Goal: Information Seeking & Learning: Learn about a topic

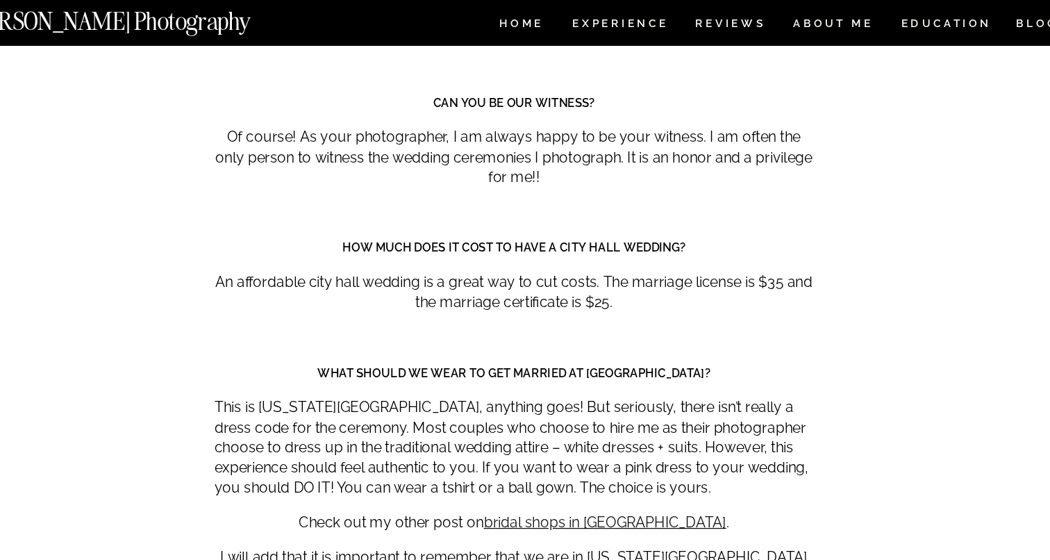
scroll to position [7118, 0]
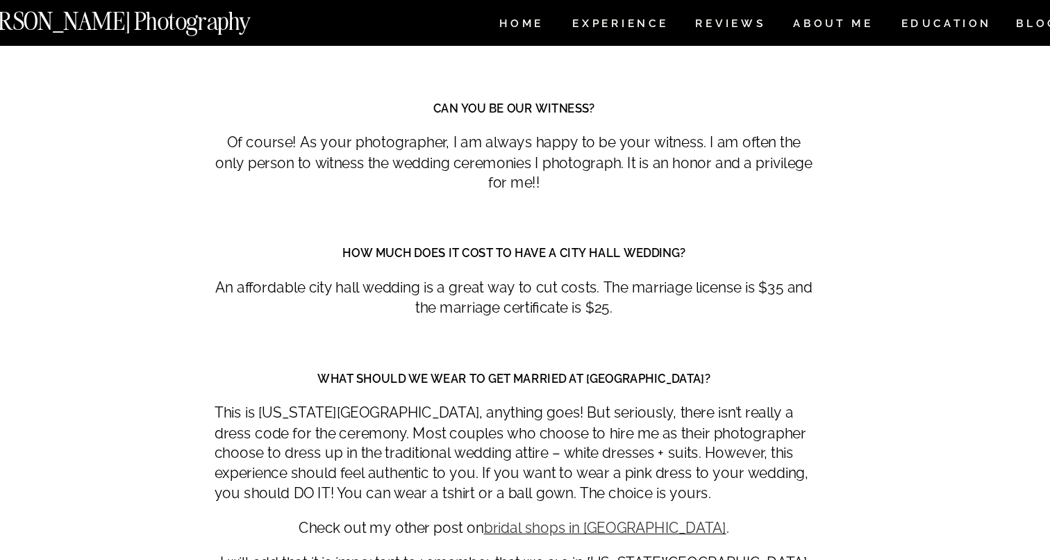
click at [600, 401] on link "bridal shops in [GEOGRAPHIC_DATA]" at bounding box center [595, 407] width 187 height 13
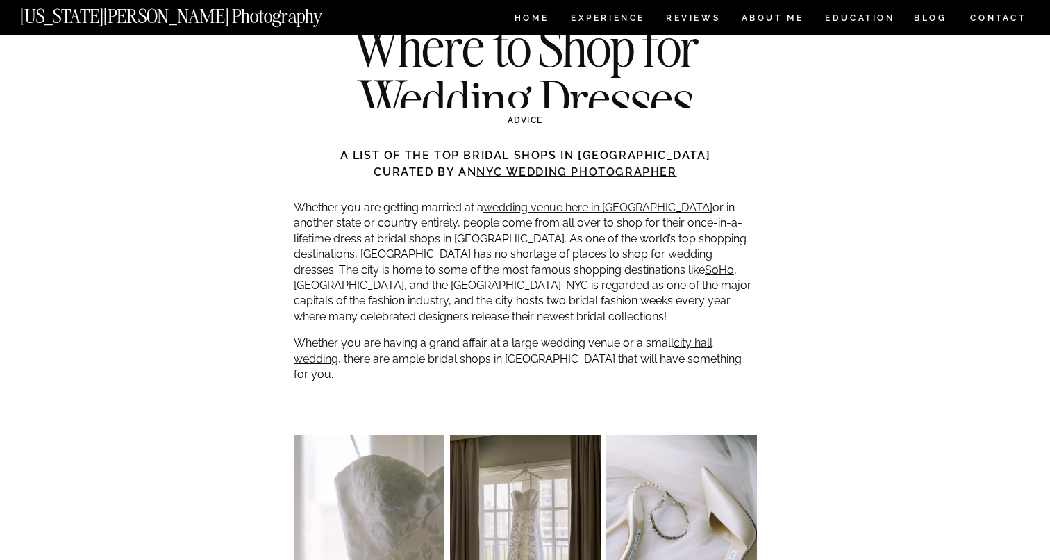
scroll to position [154, 0]
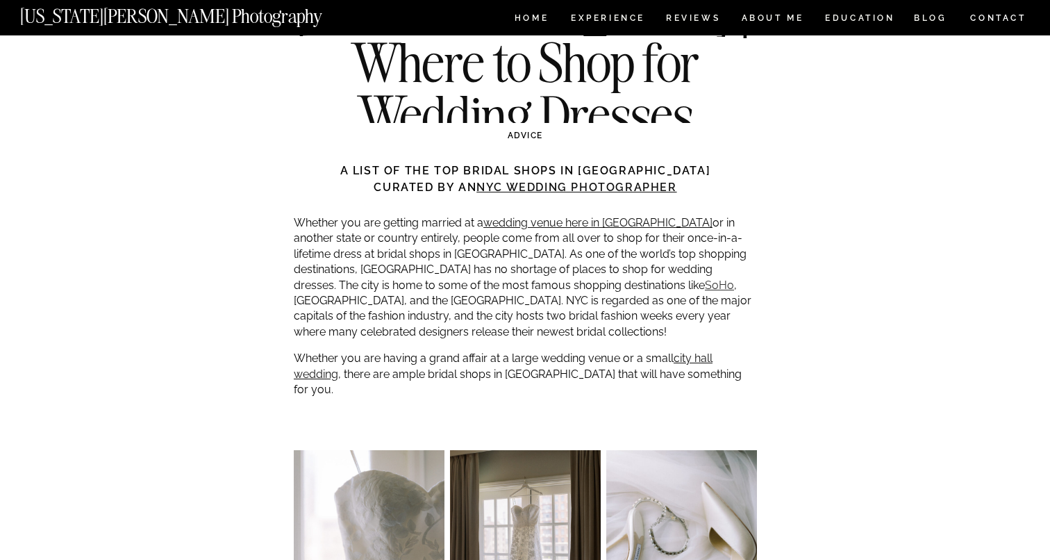
click at [705, 287] on link "SoHo" at bounding box center [719, 284] width 29 height 13
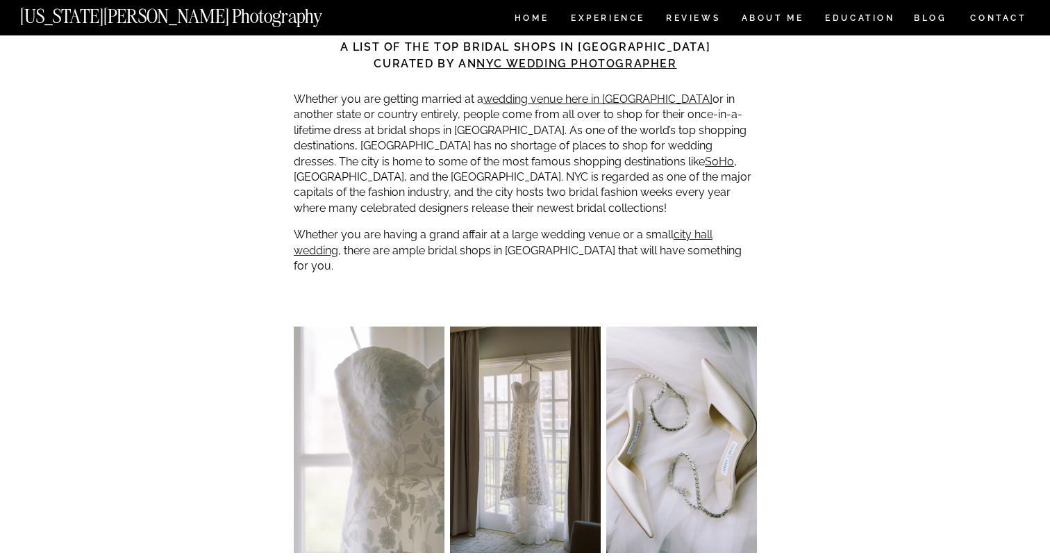
scroll to position [278, 0]
click at [692, 233] on link "city hall wedding" at bounding box center [503, 241] width 419 height 28
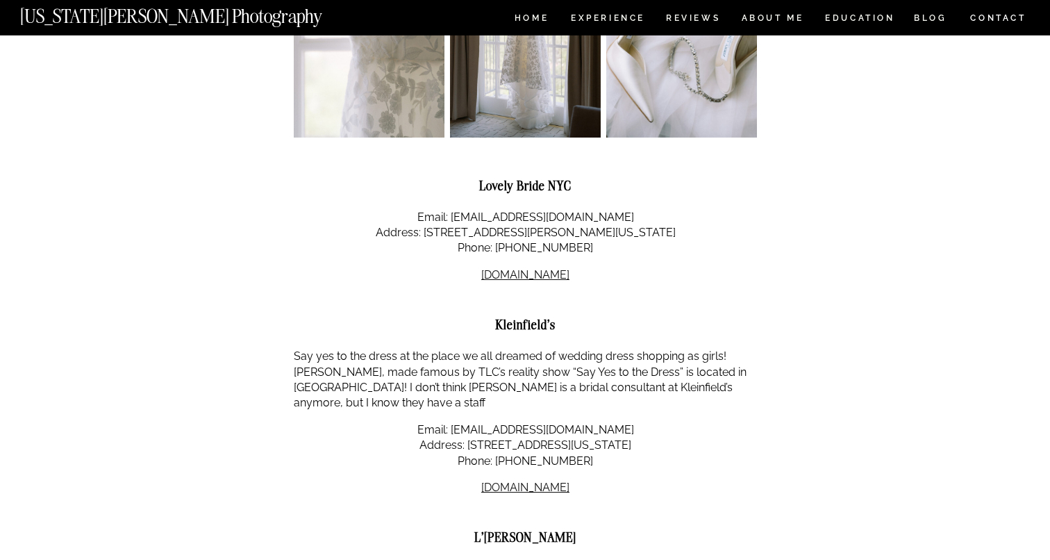
scroll to position [718, 0]
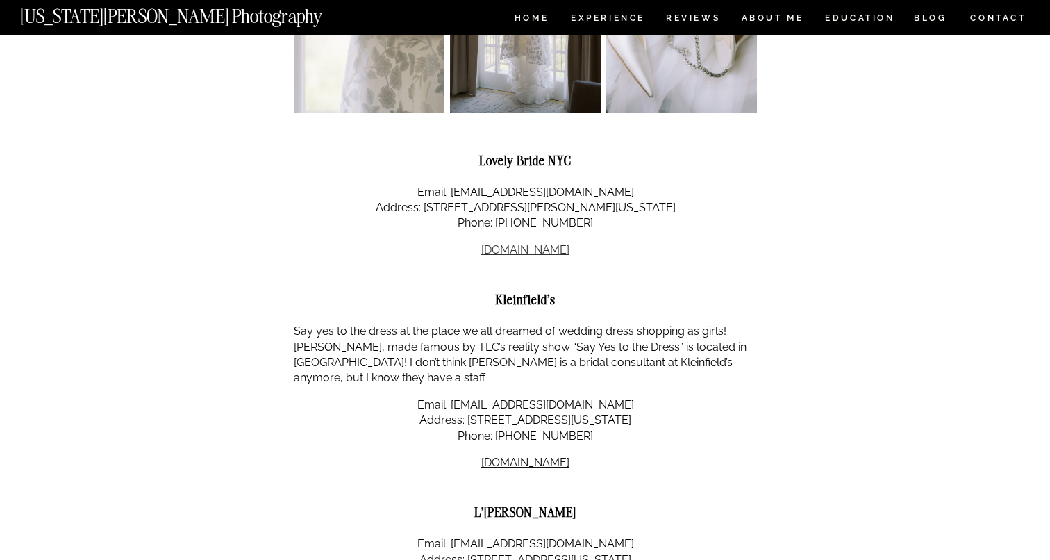
click at [531, 243] on link "[DOMAIN_NAME]" at bounding box center [525, 249] width 88 height 13
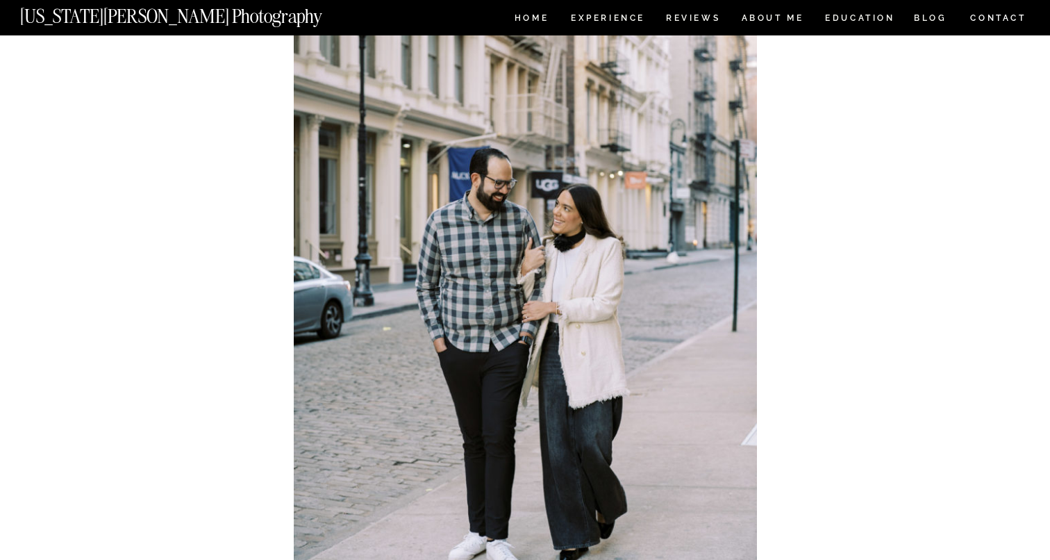
scroll to position [1197, 0]
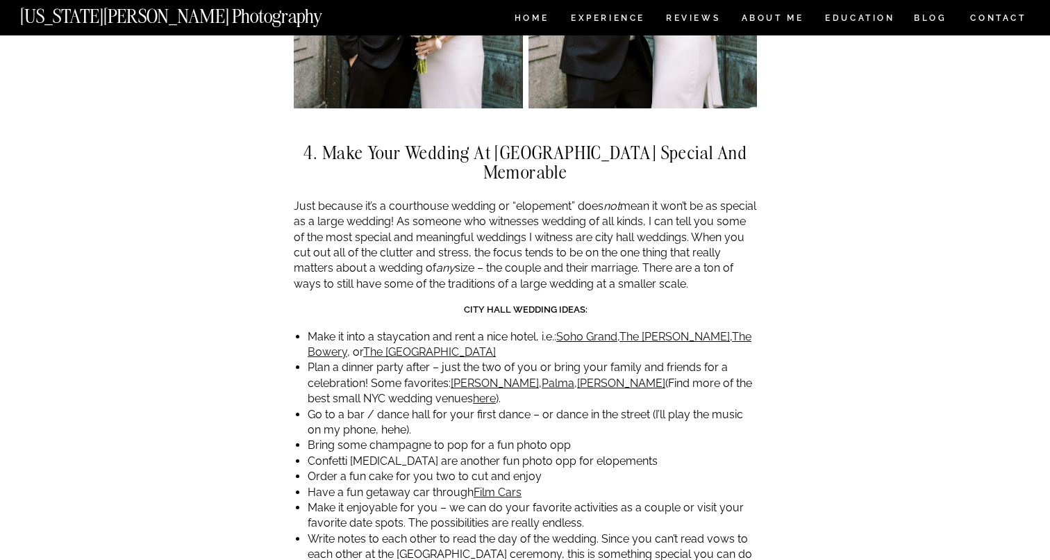
scroll to position [3628, 0]
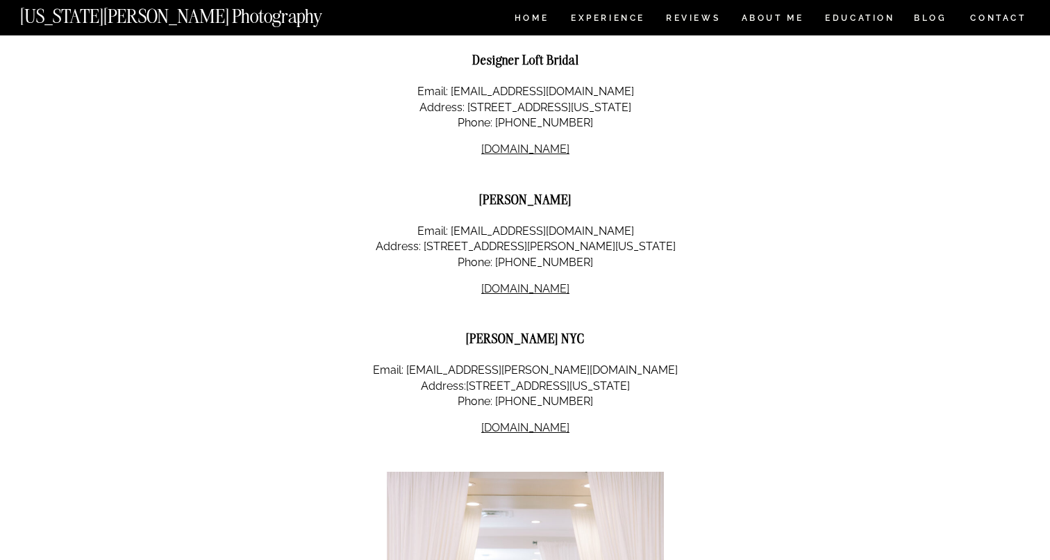
scroll to position [3116, 0]
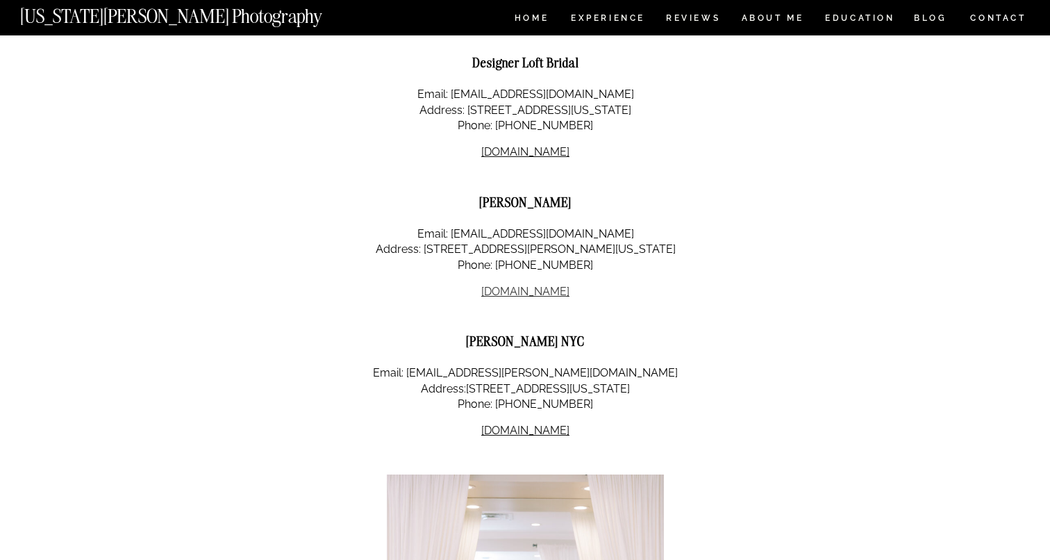
click at [546, 285] on link "[DOMAIN_NAME]" at bounding box center [525, 291] width 88 height 13
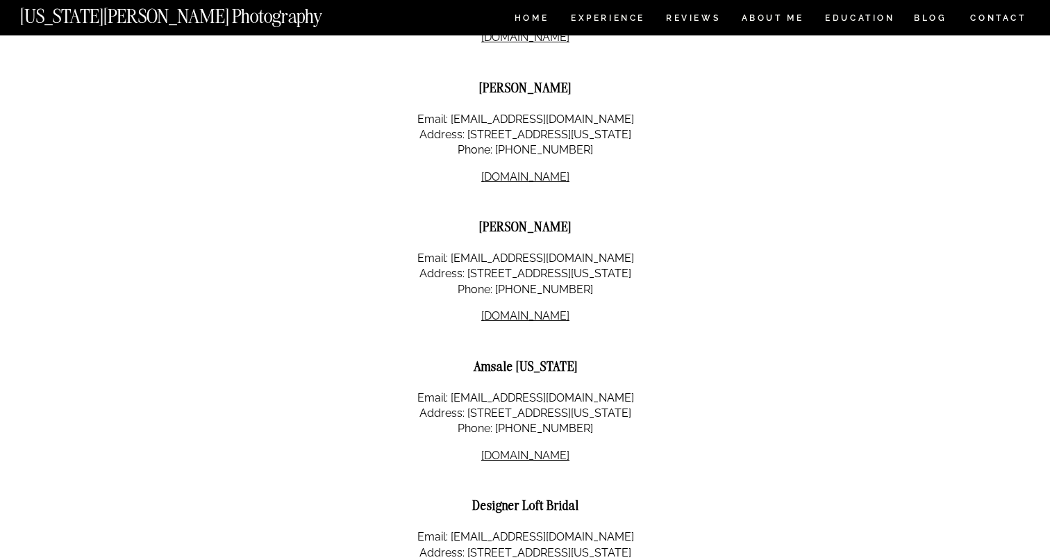
scroll to position [2673, 0]
click at [547, 310] on link "[DOMAIN_NAME]" at bounding box center [525, 316] width 88 height 13
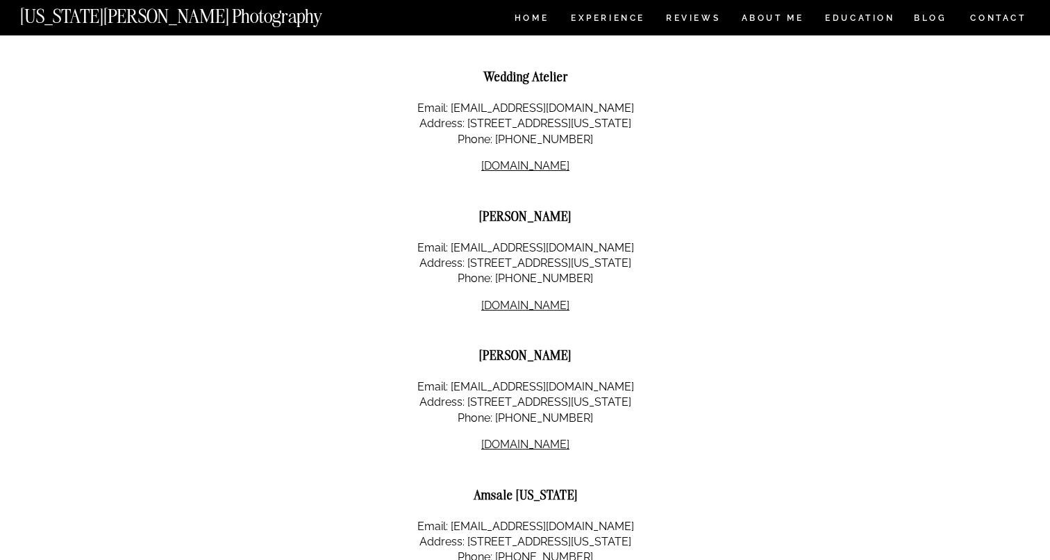
scroll to position [2539, 0]
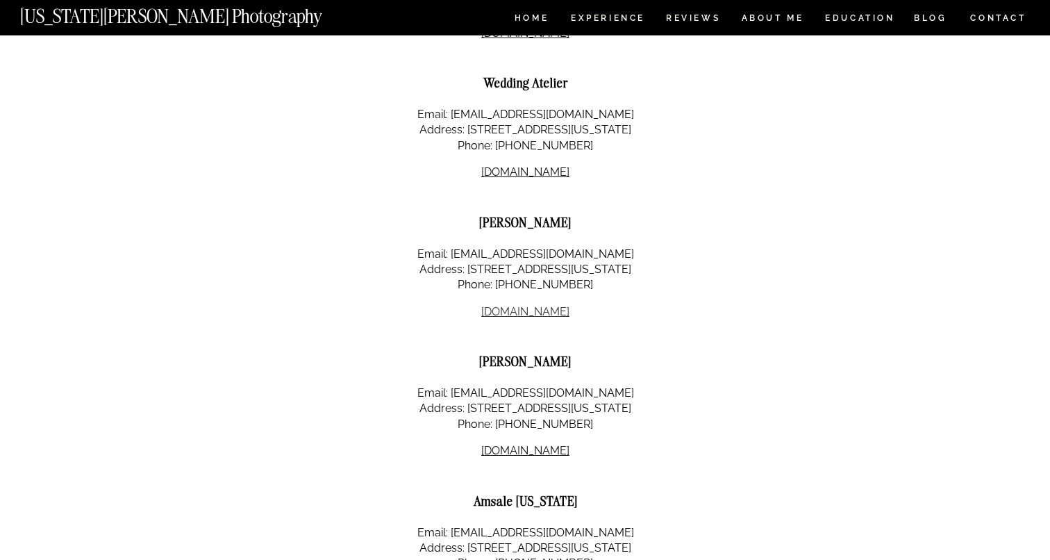
click at [536, 305] on link "[DOMAIN_NAME]" at bounding box center [525, 311] width 88 height 13
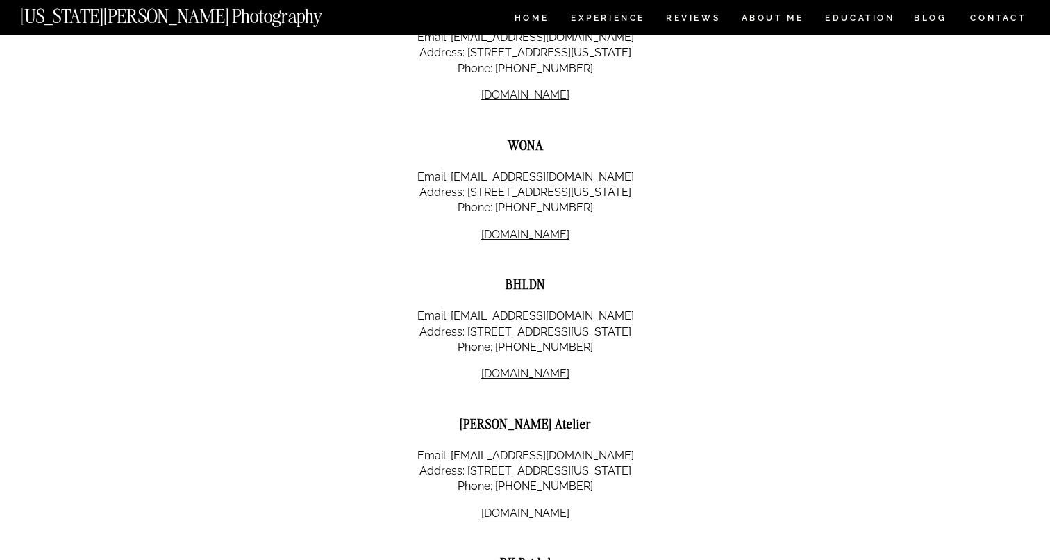
scroll to position [1627, 0]
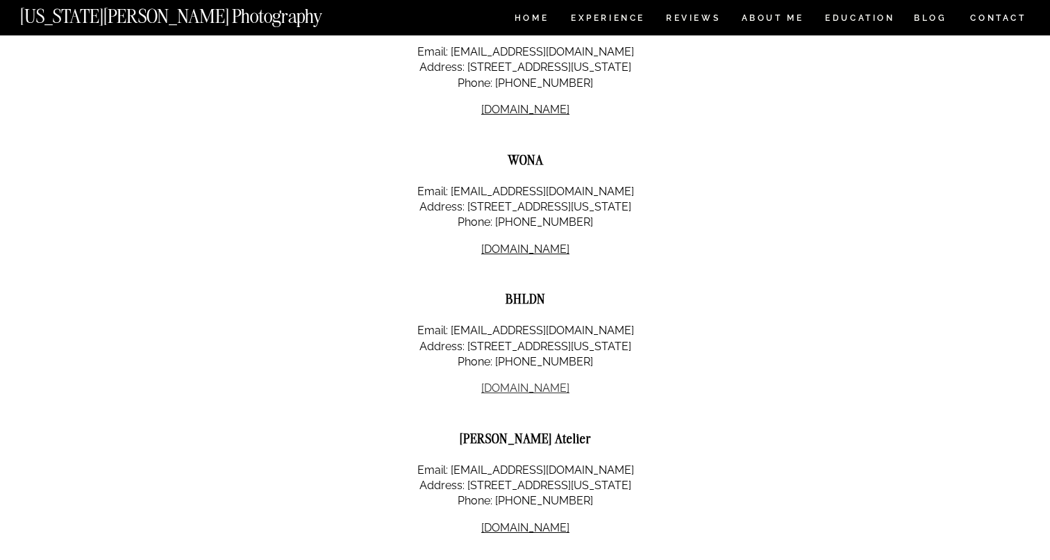
click at [528, 381] on link "[DOMAIN_NAME]" at bounding box center [525, 387] width 88 height 13
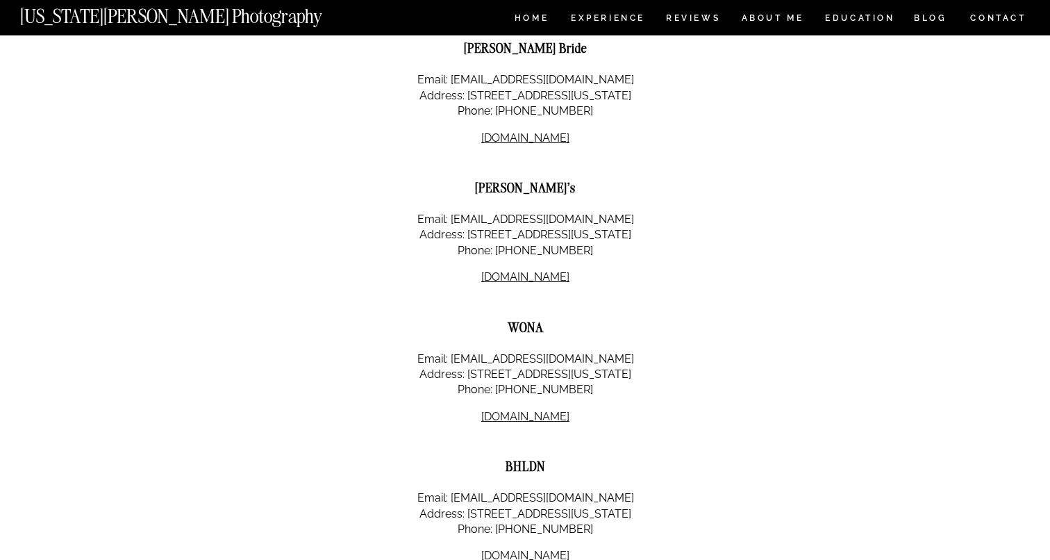
scroll to position [1456, 0]
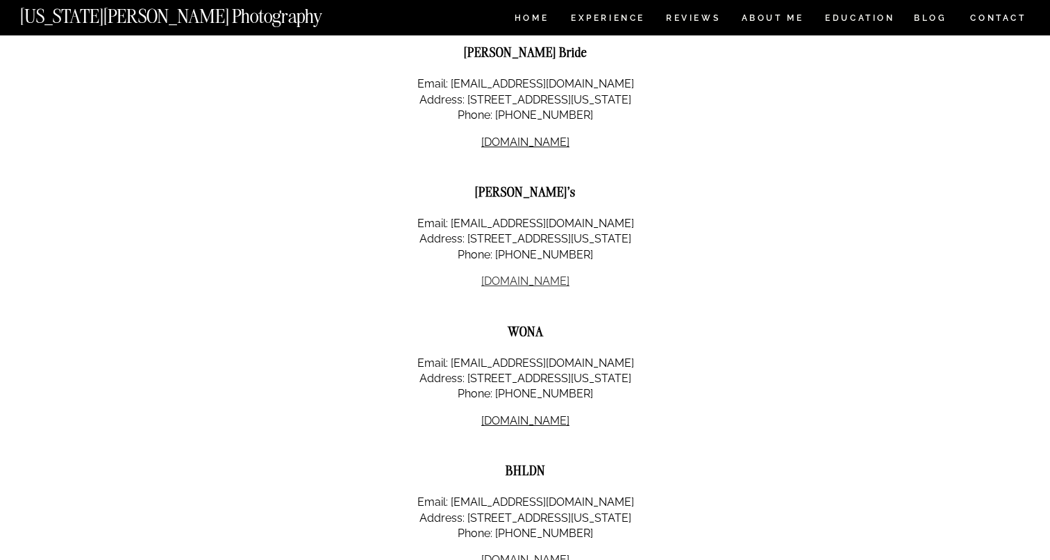
click at [512, 274] on link "[DOMAIN_NAME]" at bounding box center [525, 280] width 88 height 13
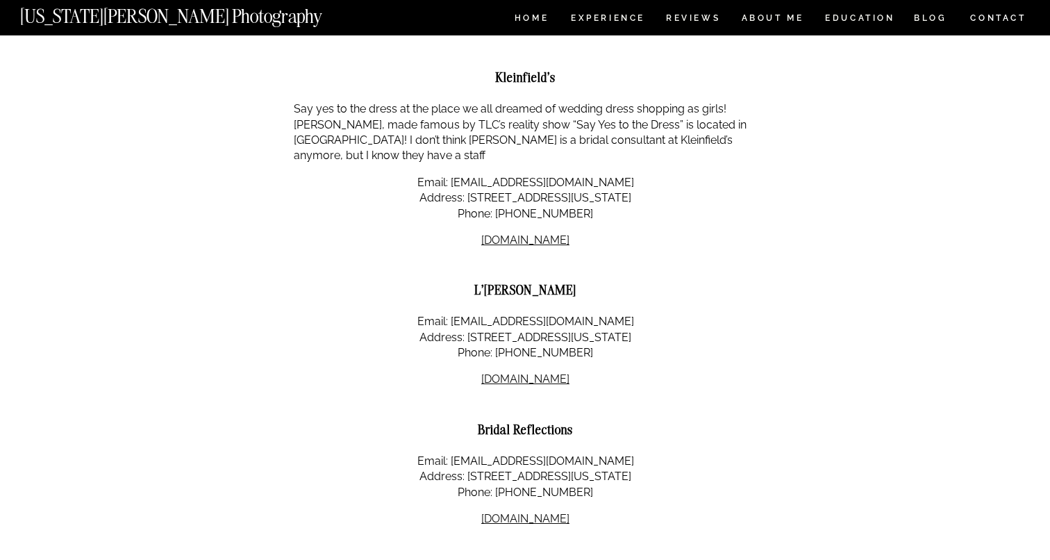
scroll to position [939, 0]
click at [527, 513] on link "bridalreflections.com" at bounding box center [525, 519] width 88 height 13
click at [529, 373] on link "lfay.com" at bounding box center [525, 379] width 88 height 13
